Goal: Transaction & Acquisition: Purchase product/service

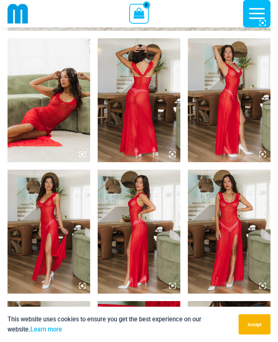
scroll to position [433, 0]
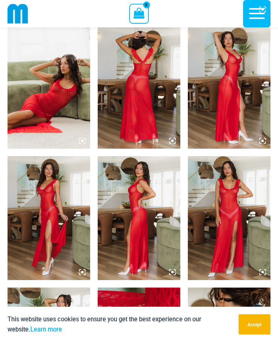
click at [61, 201] on img at bounding box center [49, 218] width 83 height 124
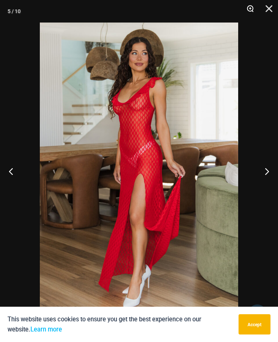
click at [246, 11] on button "Zoom" at bounding box center [247, 11] width 19 height 23
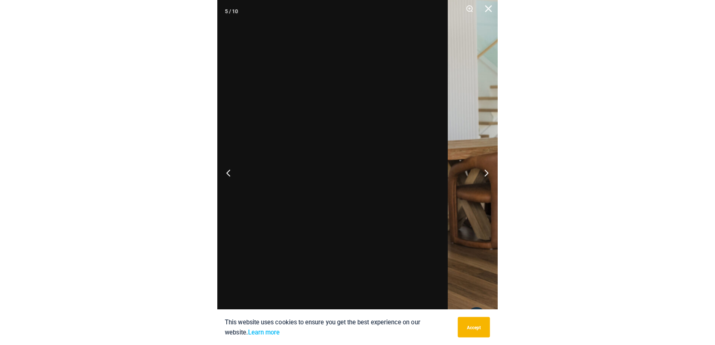
scroll to position [274, 0]
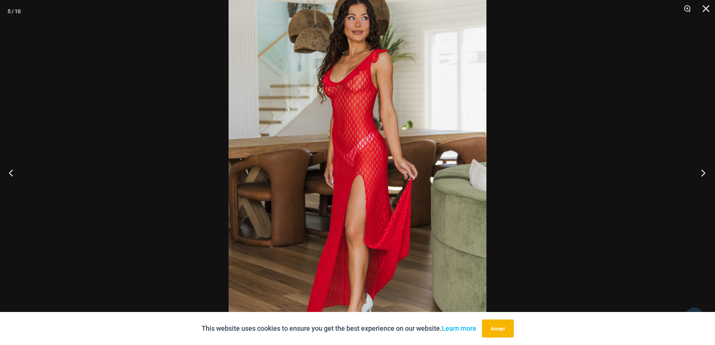
click at [277, 176] on button "Next" at bounding box center [701, 173] width 28 height 38
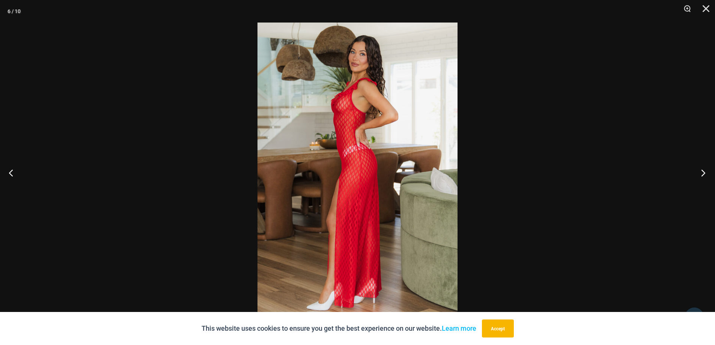
click at [277, 176] on button "Next" at bounding box center [701, 173] width 28 height 38
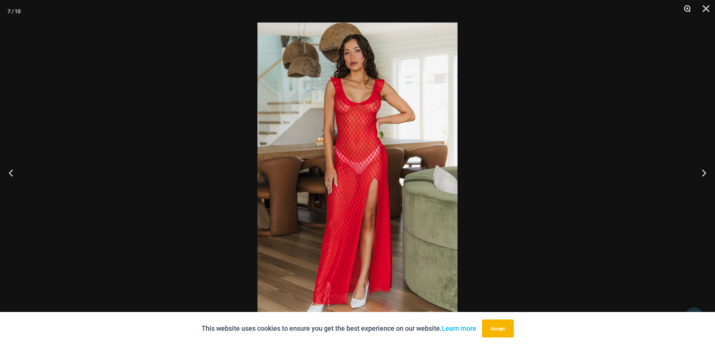
click at [277, 10] on button "Zoom" at bounding box center [684, 11] width 19 height 23
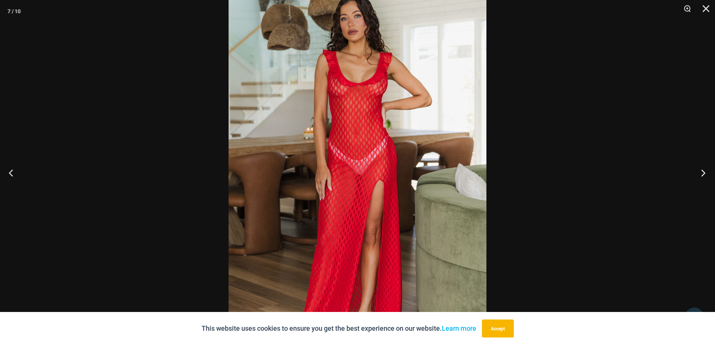
click at [277, 172] on button "Next" at bounding box center [701, 173] width 28 height 38
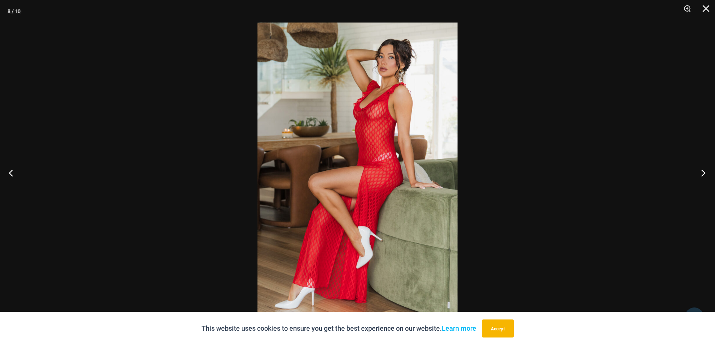
click at [277, 172] on button "Next" at bounding box center [701, 173] width 28 height 38
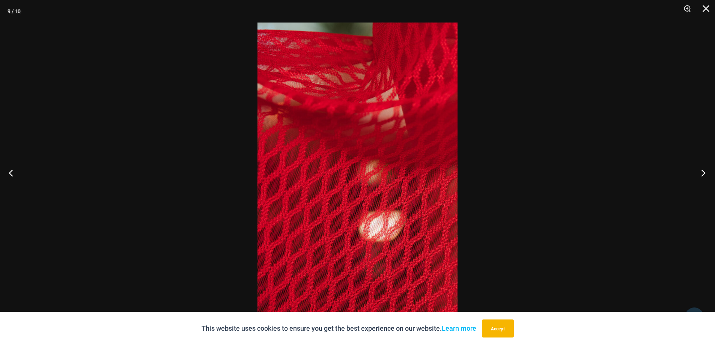
click at [277, 172] on button "Next" at bounding box center [701, 173] width 28 height 38
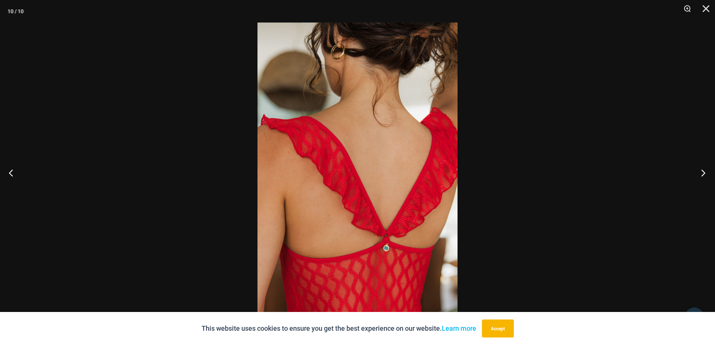
click at [277, 172] on button "Next" at bounding box center [701, 173] width 28 height 38
